Goal: Check status: Check status

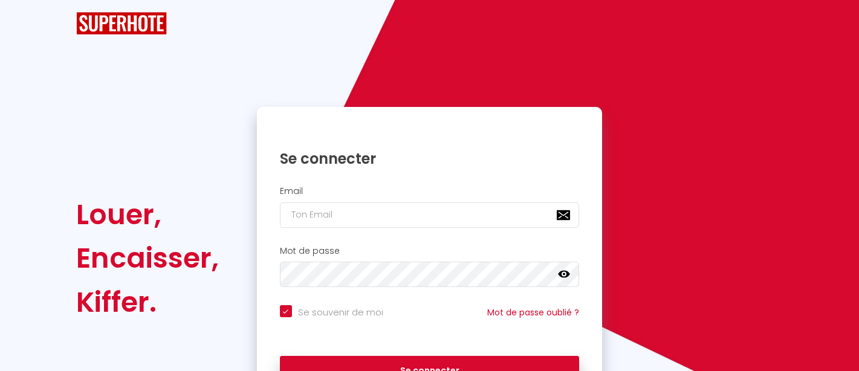
checkbox input "true"
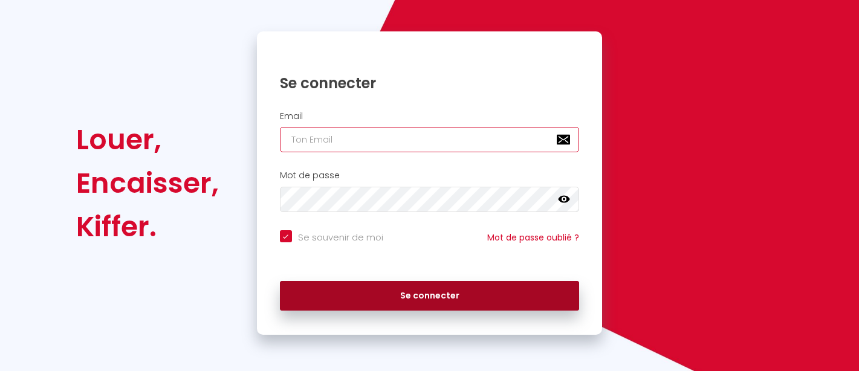
type input "[EMAIL_ADDRESS][DOMAIN_NAME]"
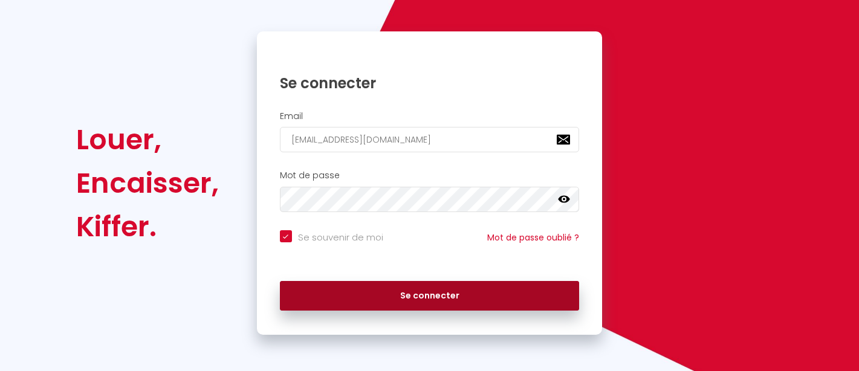
click at [436, 288] on button "Se connecter" at bounding box center [430, 296] width 300 height 30
checkbox input "true"
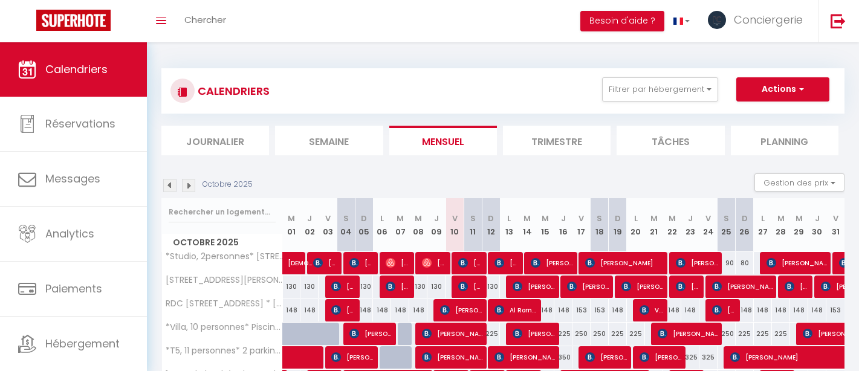
click at [169, 189] on img at bounding box center [169, 185] width 13 height 13
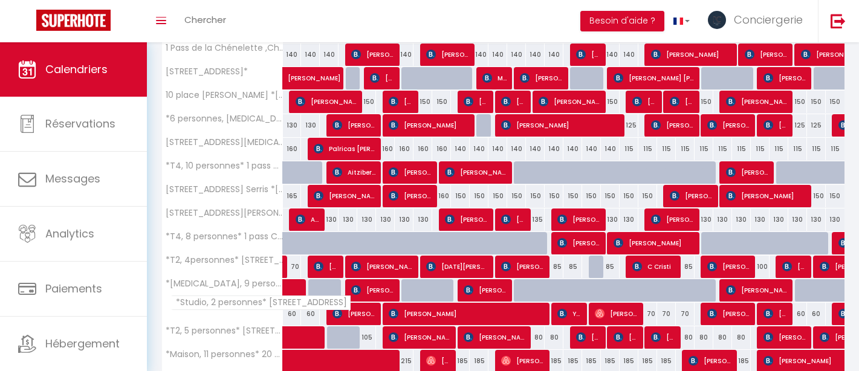
scroll to position [432, 0]
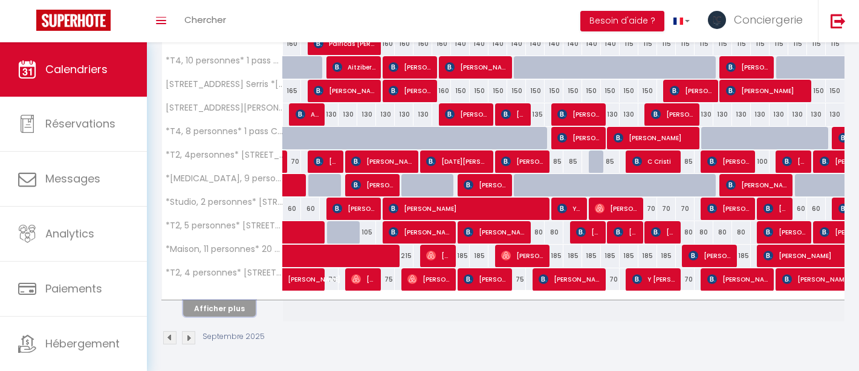
click at [243, 303] on button "Afficher plus" at bounding box center [219, 309] width 73 height 16
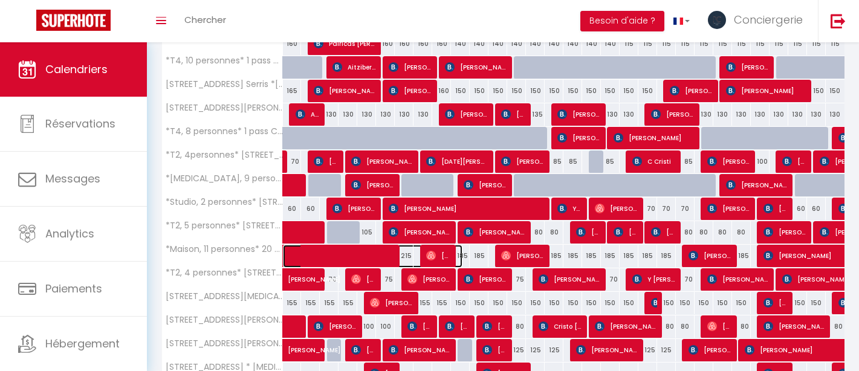
click at [382, 255] on span at bounding box center [379, 256] width 167 height 23
select select "KO"
select select "0"
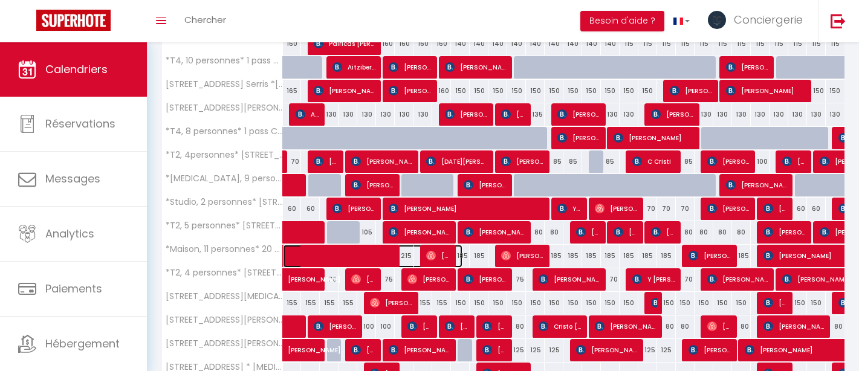
select select "1"
select select
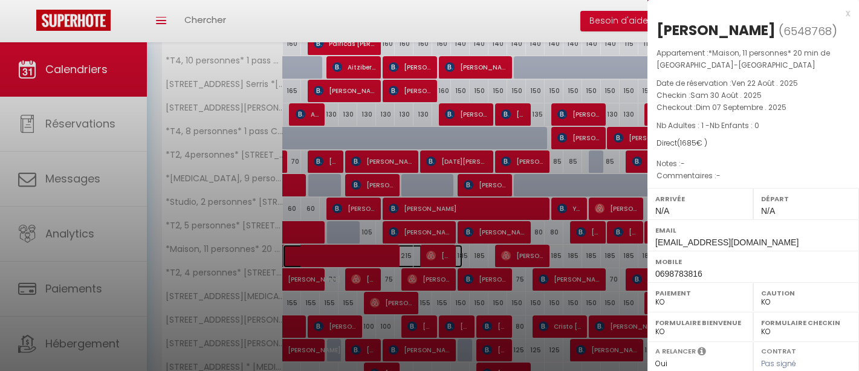
select select "19390"
click at [434, 253] on div at bounding box center [429, 185] width 859 height 371
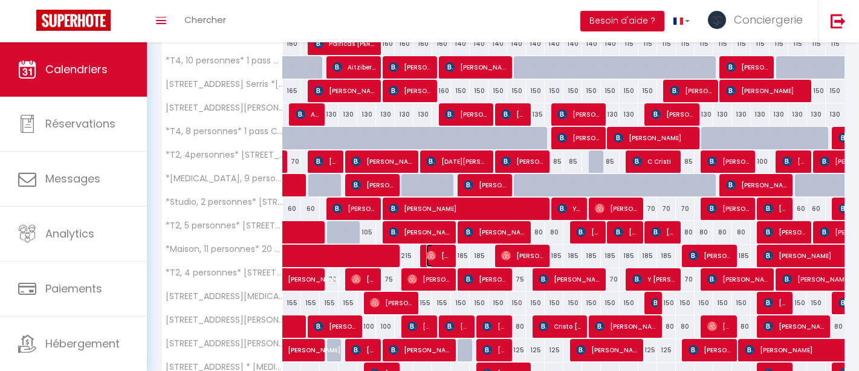
click at [434, 253] on img at bounding box center [431, 256] width 10 height 10
select select "OK"
select select "37647"
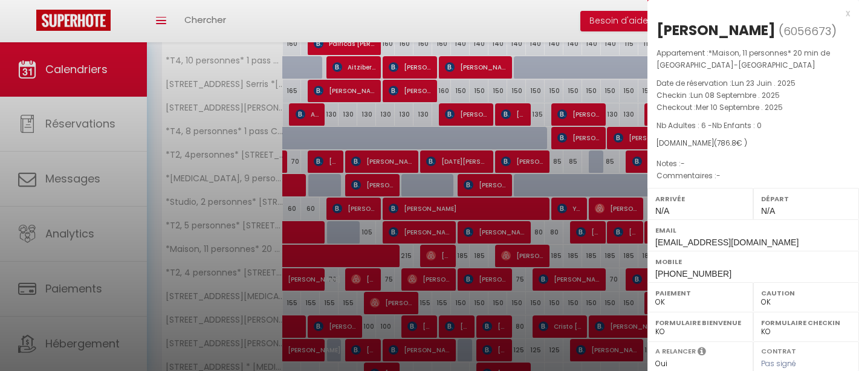
click at [434, 253] on div at bounding box center [429, 185] width 859 height 371
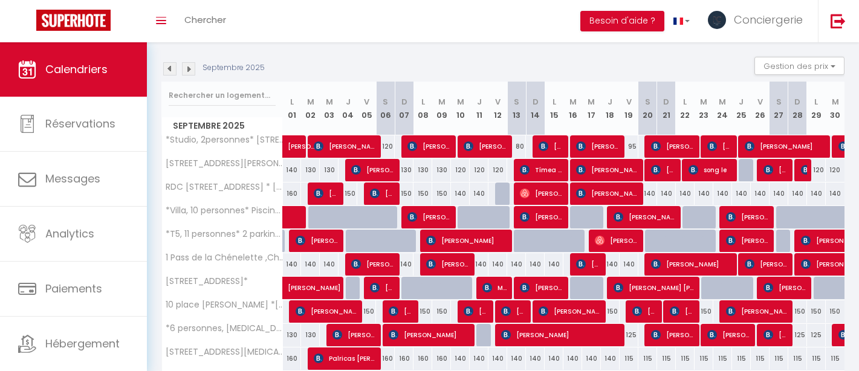
scroll to position [80, 0]
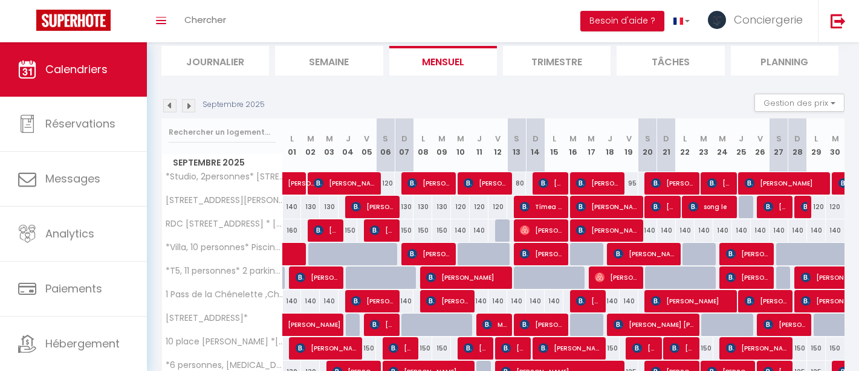
click at [172, 107] on img at bounding box center [169, 105] width 13 height 13
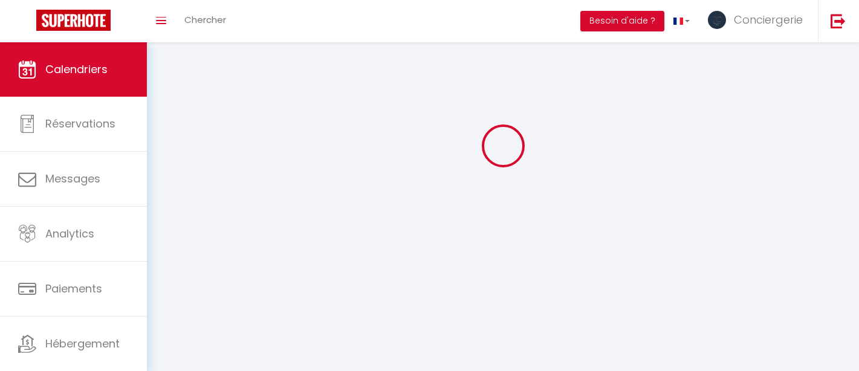
select select "0"
select select "37647"
select select "19390"
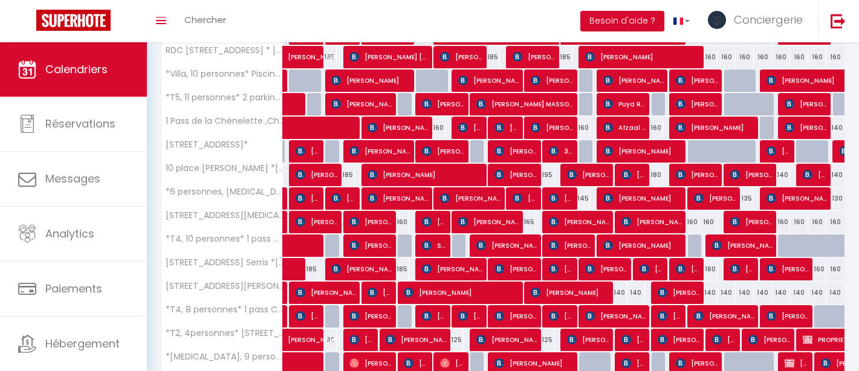
scroll to position [432, 0]
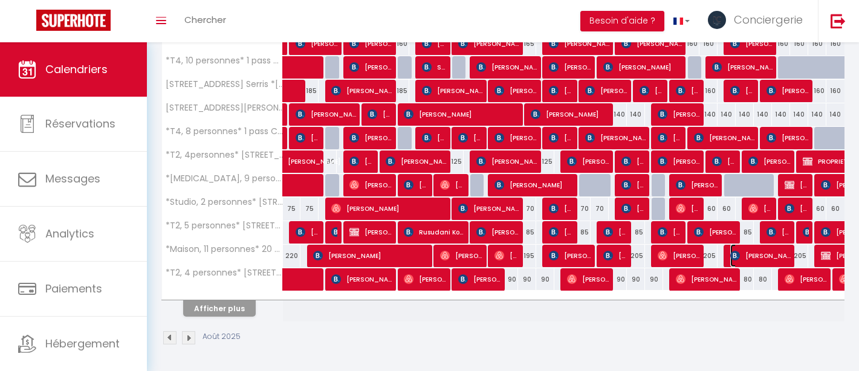
click at [779, 258] on span "[PERSON_NAME]" at bounding box center [761, 255] width 60 height 23
select select
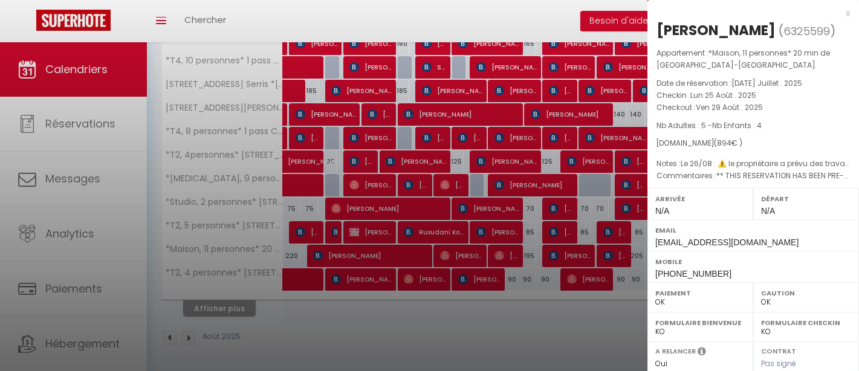
click at [570, 222] on div at bounding box center [429, 185] width 859 height 371
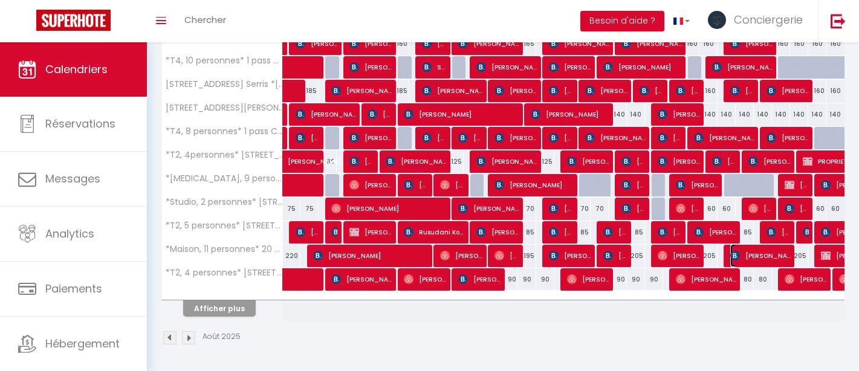
click at [780, 258] on span "[PERSON_NAME]" at bounding box center [761, 255] width 60 height 23
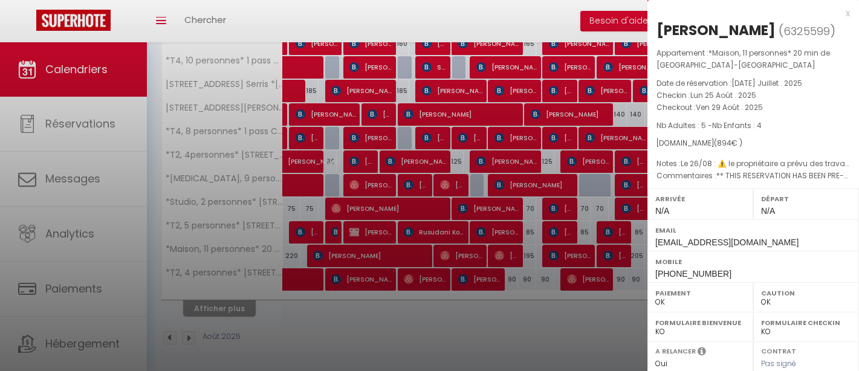
click at [504, 189] on div at bounding box center [429, 185] width 859 height 371
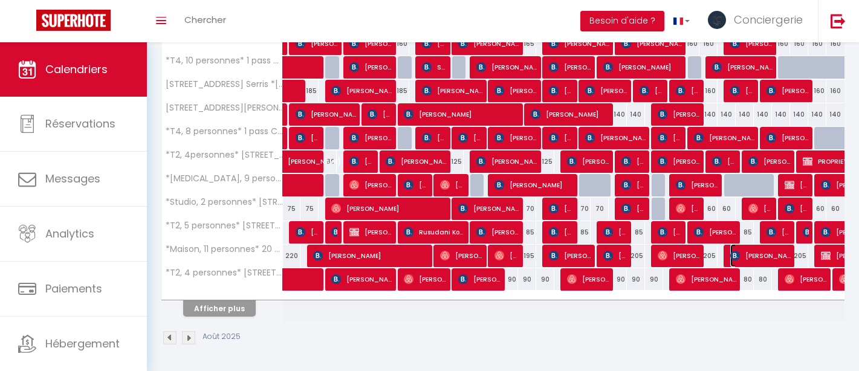
click at [772, 244] on span "[PERSON_NAME]" at bounding box center [761, 255] width 60 height 23
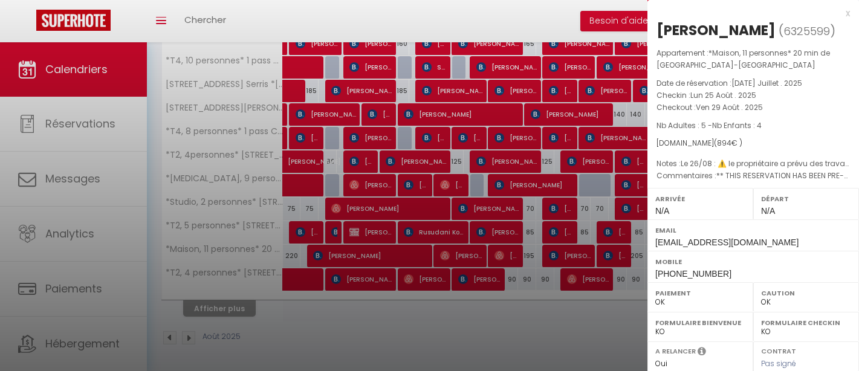
click at [504, 223] on div at bounding box center [429, 185] width 859 height 371
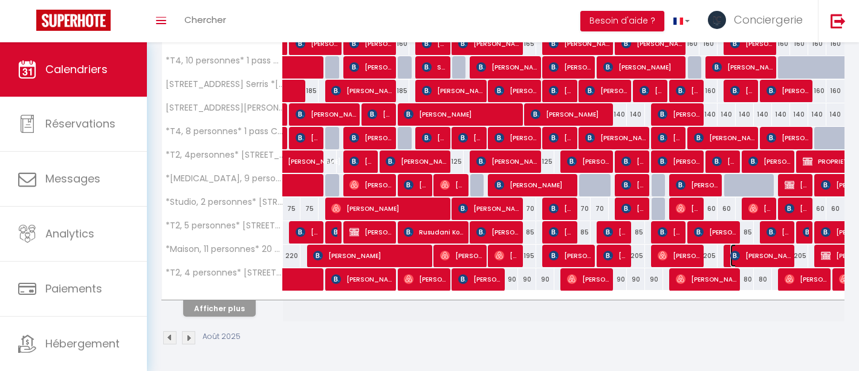
click at [756, 252] on span "[PERSON_NAME]" at bounding box center [761, 255] width 60 height 23
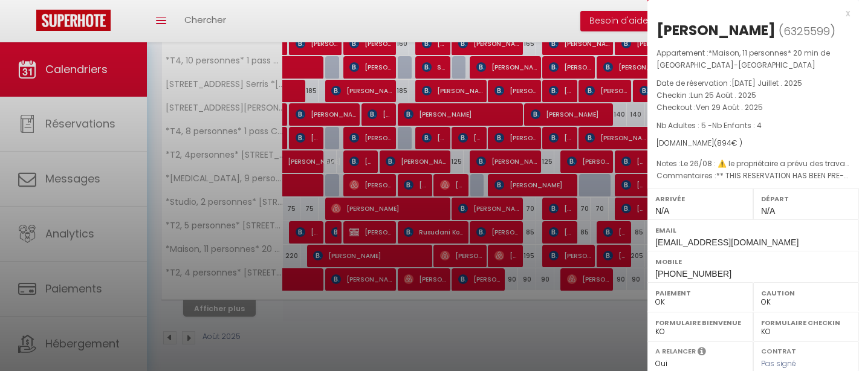
click at [482, 151] on div at bounding box center [429, 185] width 859 height 371
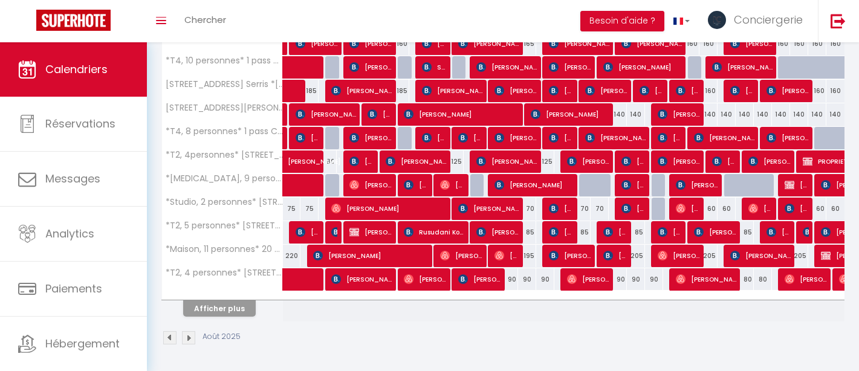
click at [188, 331] on img at bounding box center [188, 337] width 13 height 13
